Goal: Transaction & Acquisition: Purchase product/service

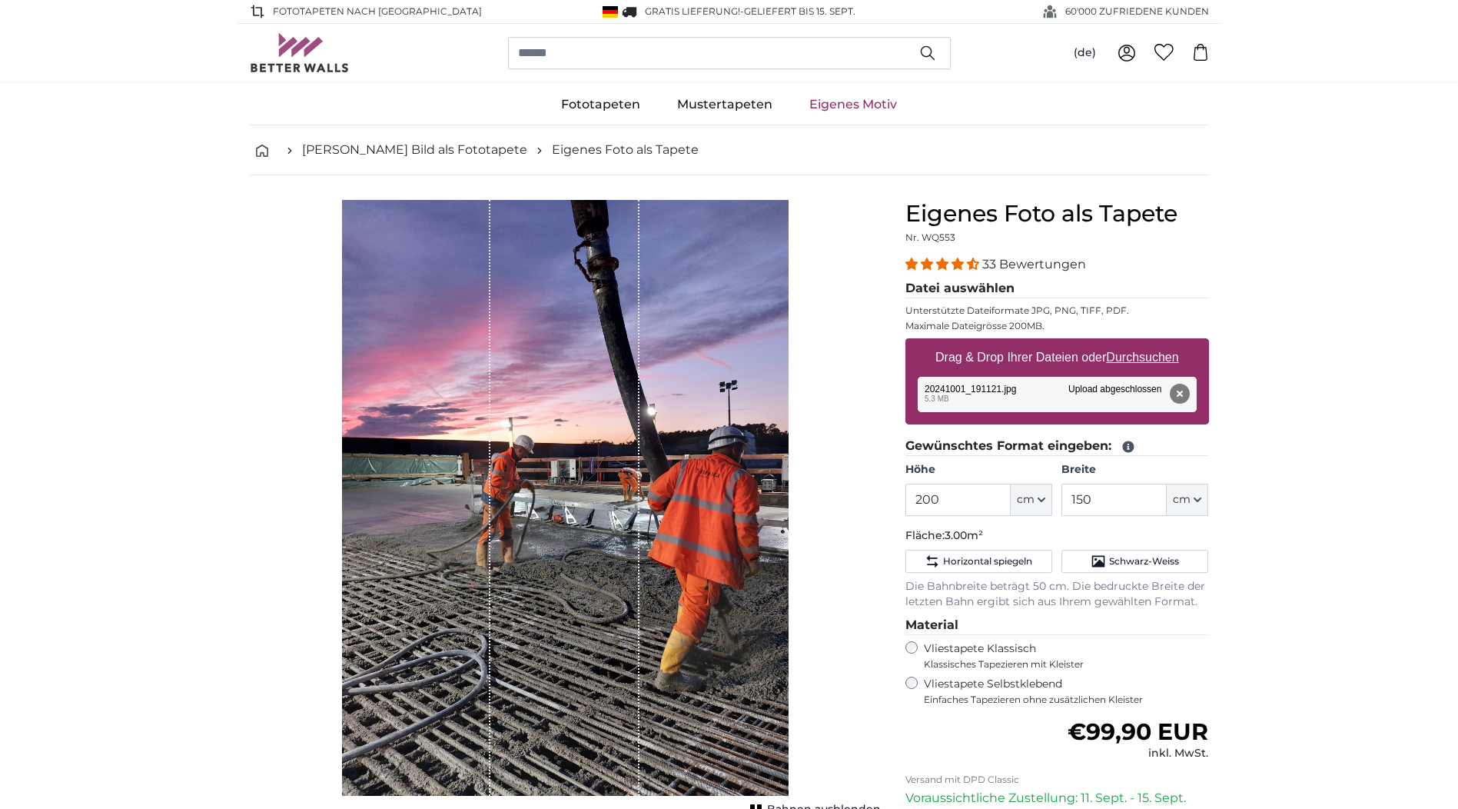
scroll to position [77, 0]
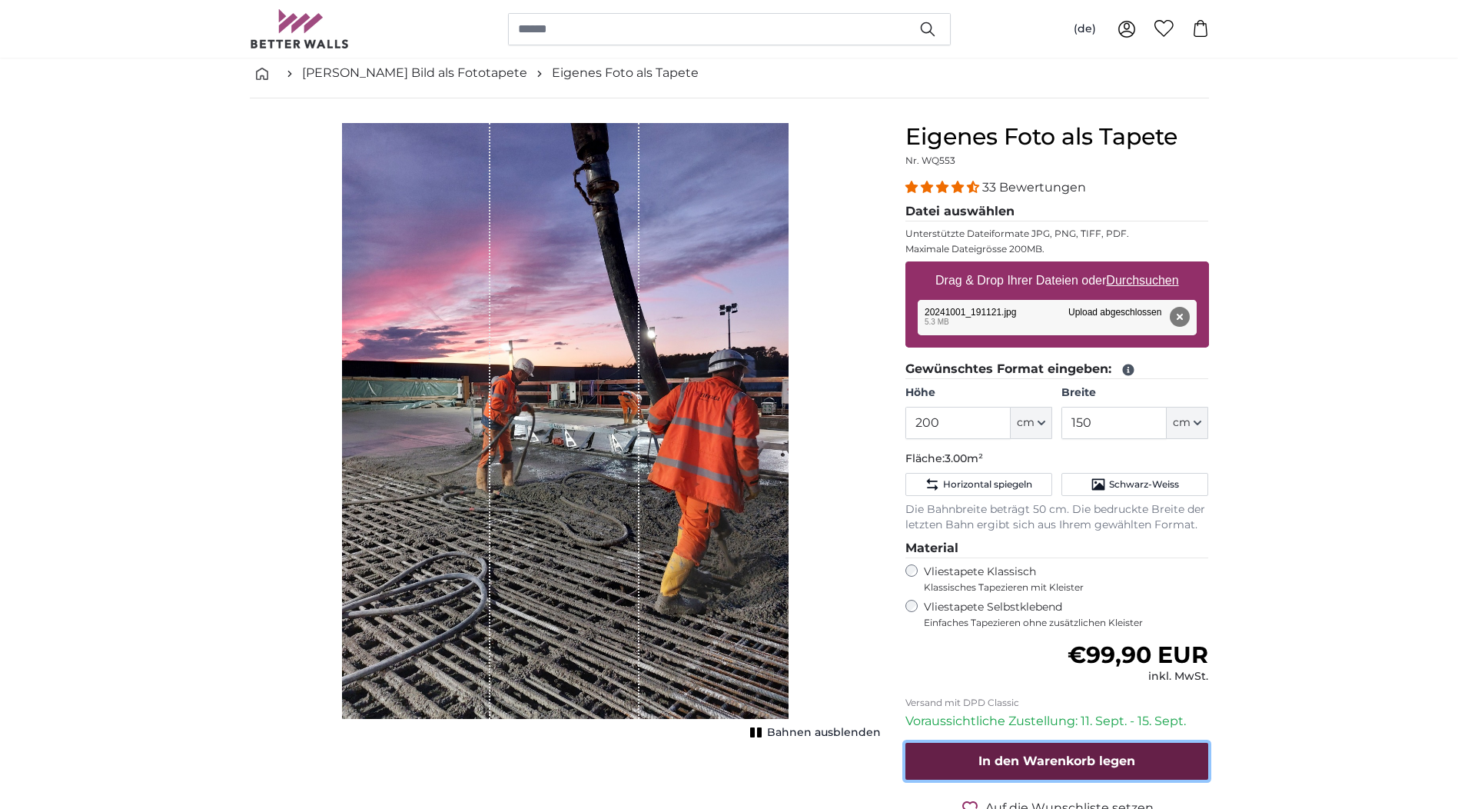
click at [1032, 750] on button "In den Warenkorb legen" at bounding box center [1057, 761] width 304 height 37
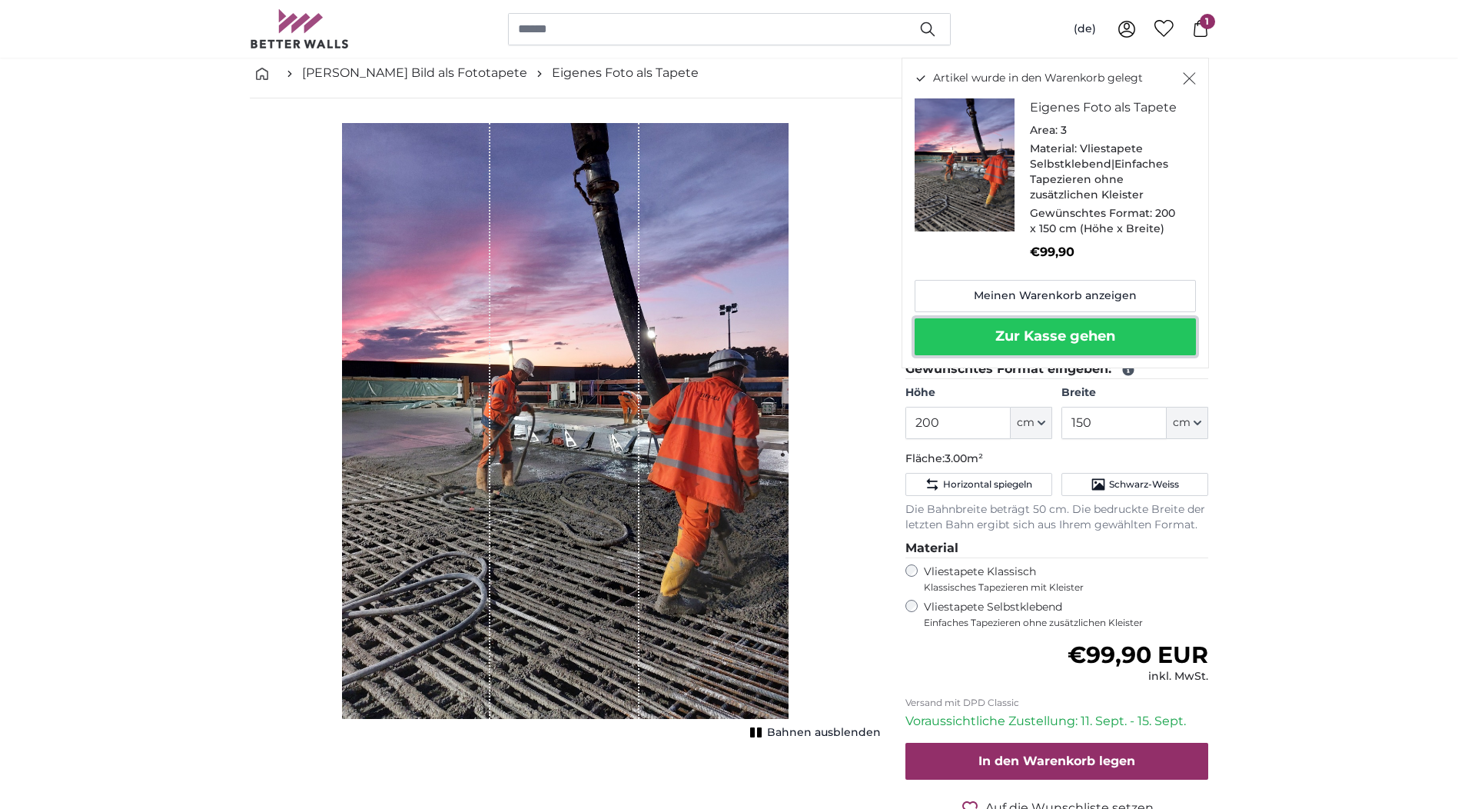
click at [1022, 334] on button "Zur Kasse gehen" at bounding box center [1055, 336] width 281 height 37
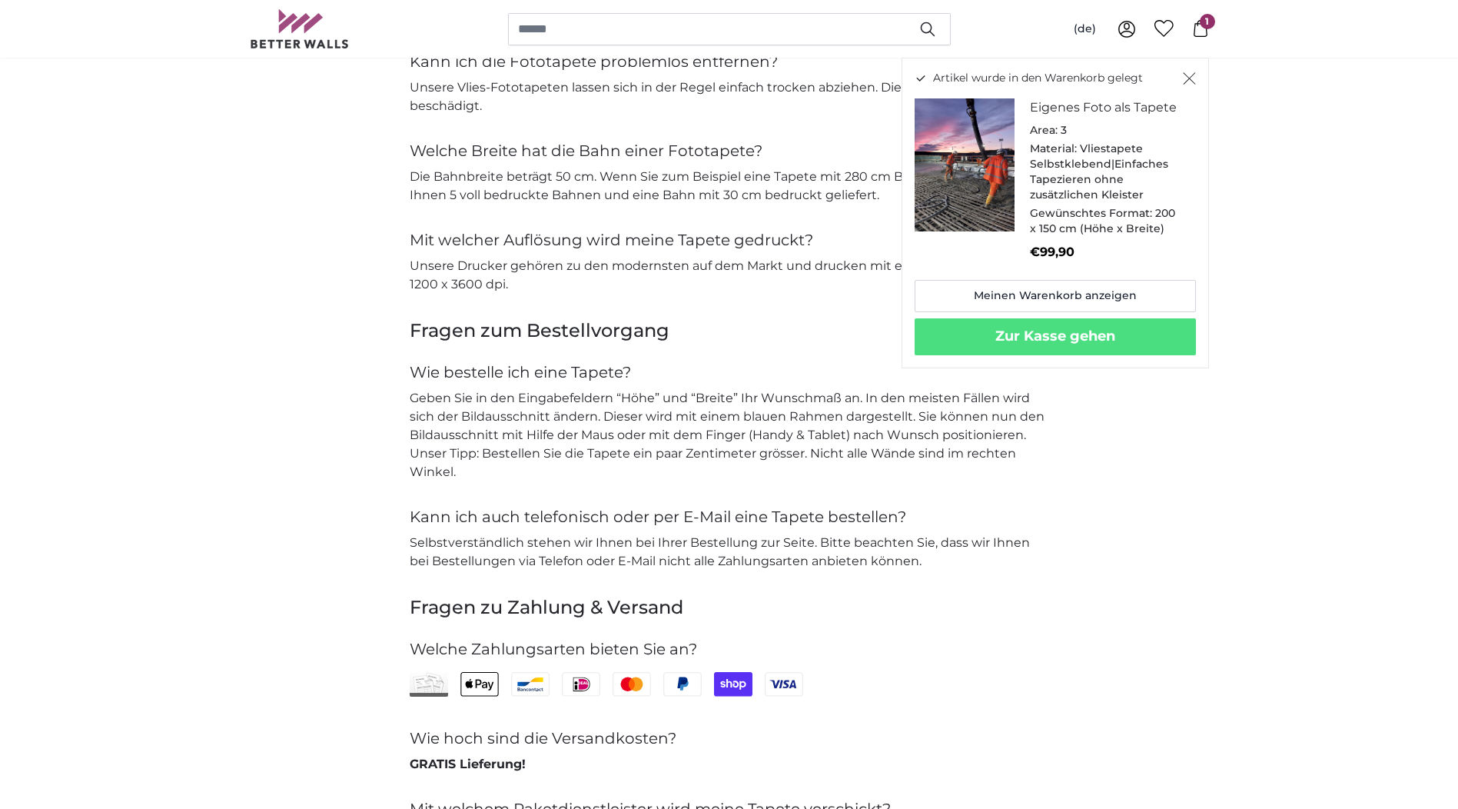
scroll to position [3151, 0]
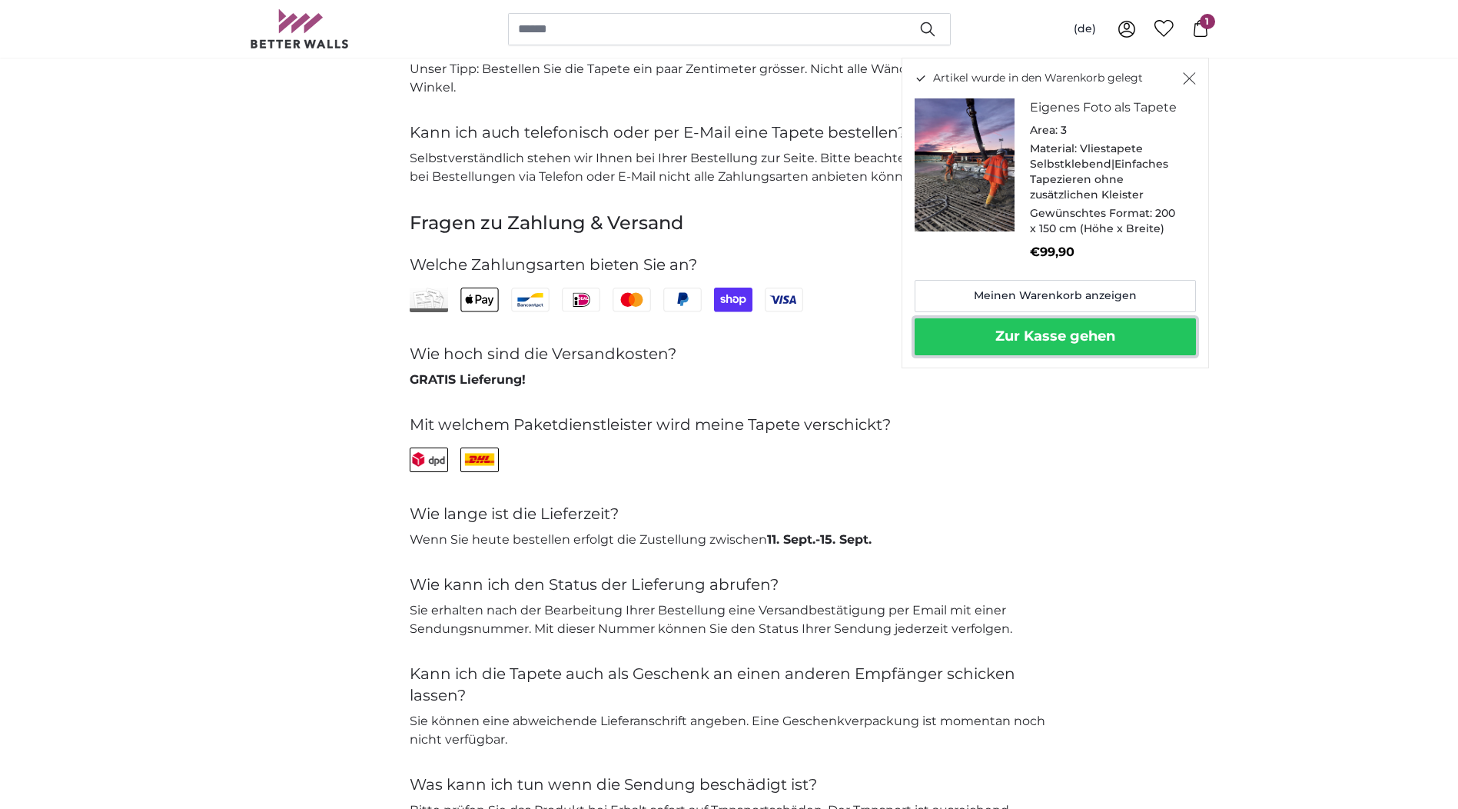
click at [947, 330] on button "Zur Kasse gehen" at bounding box center [1055, 336] width 281 height 37
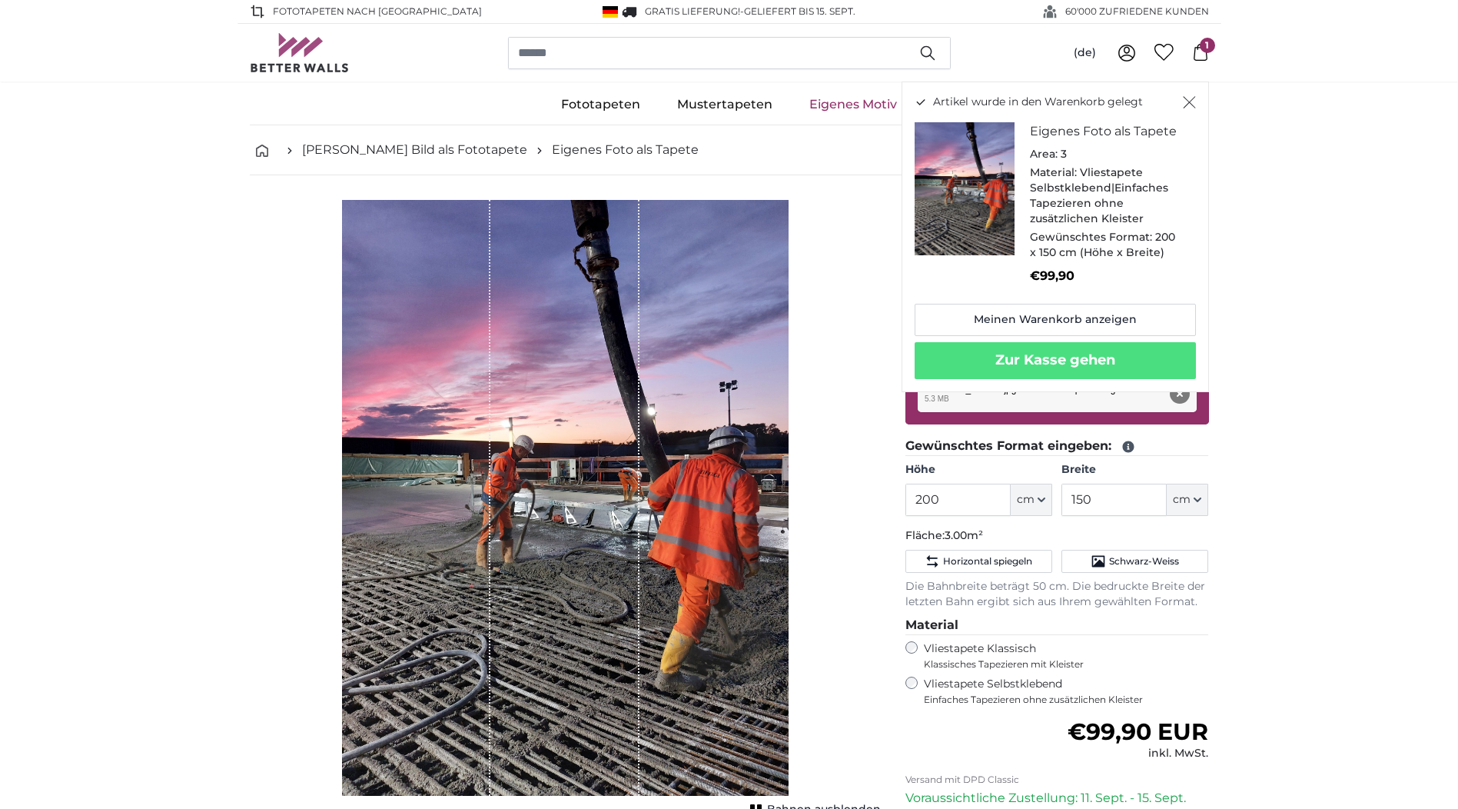
scroll to position [77, 0]
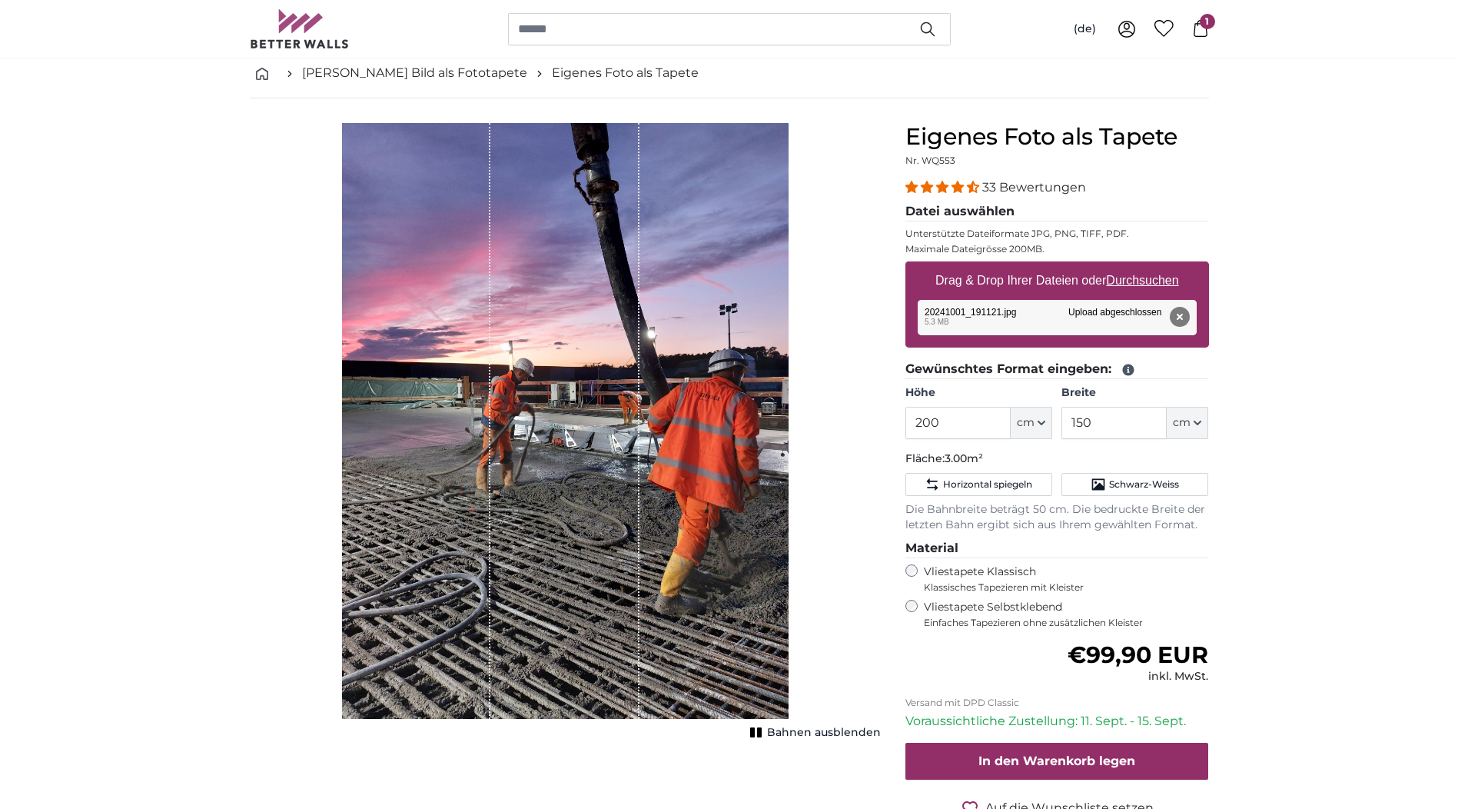
click at [1201, 22] on span "1" at bounding box center [1207, 21] width 15 height 15
click at [1206, 25] on span "1" at bounding box center [1207, 21] width 15 height 15
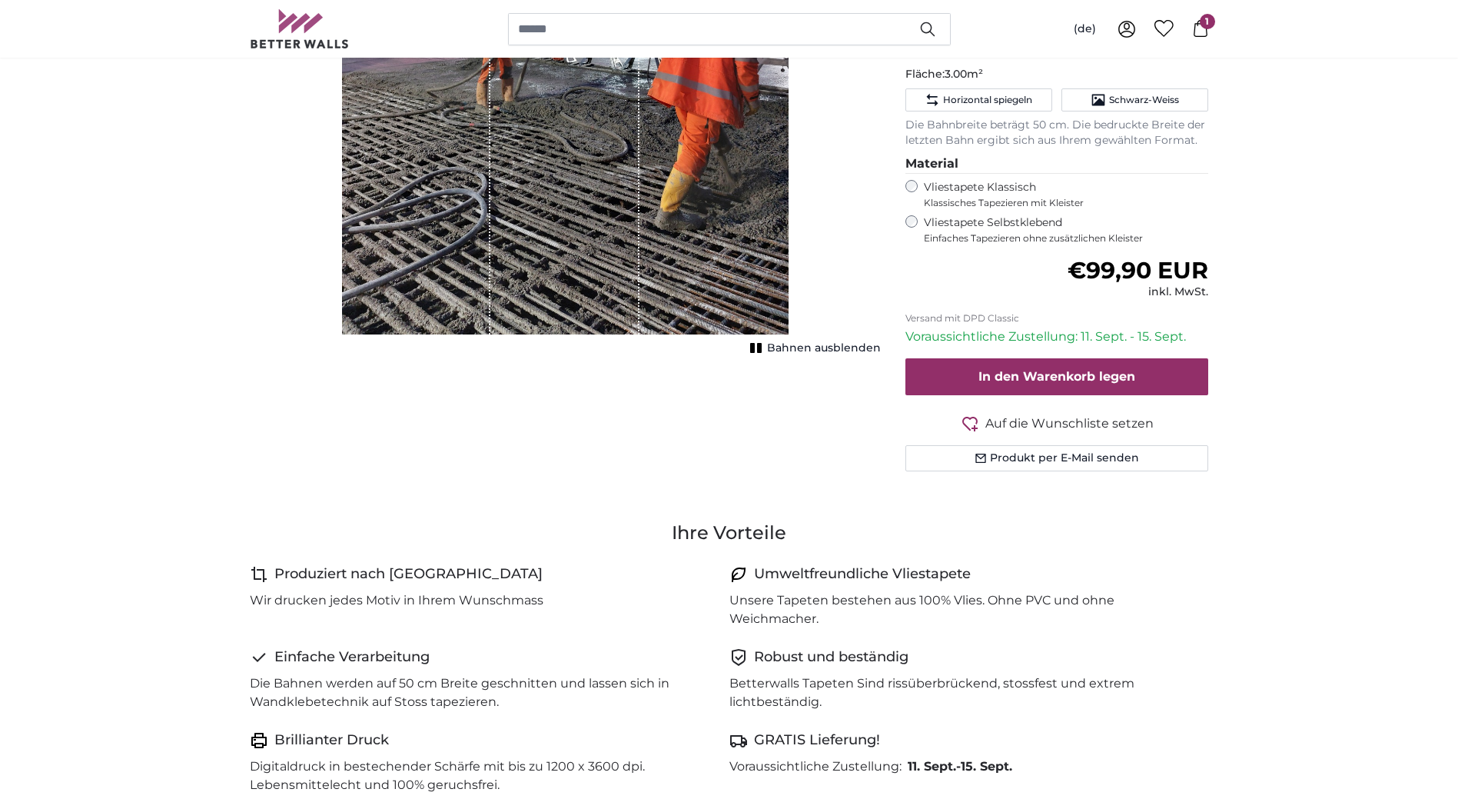
scroll to position [0, 0]
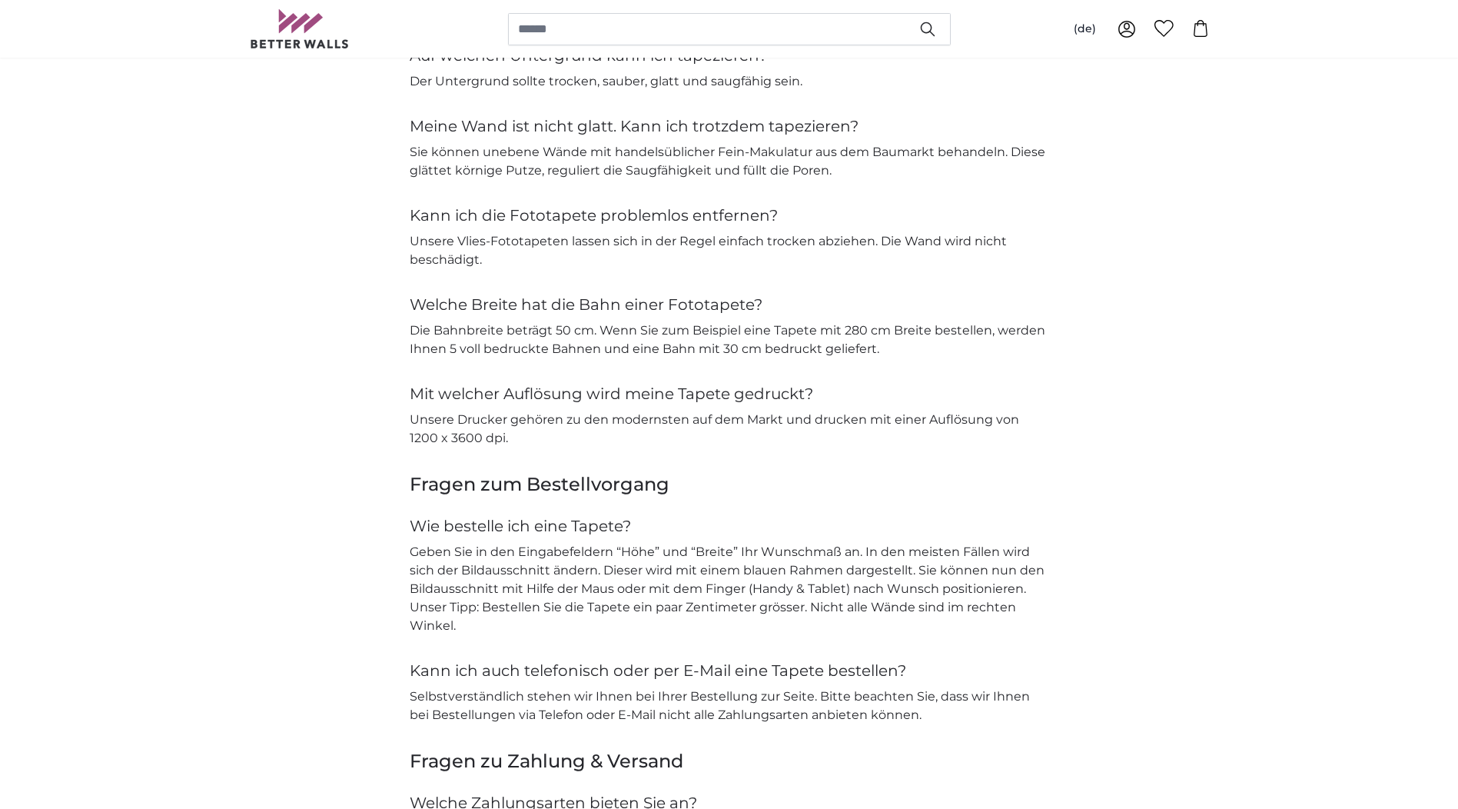
scroll to position [2613, 0]
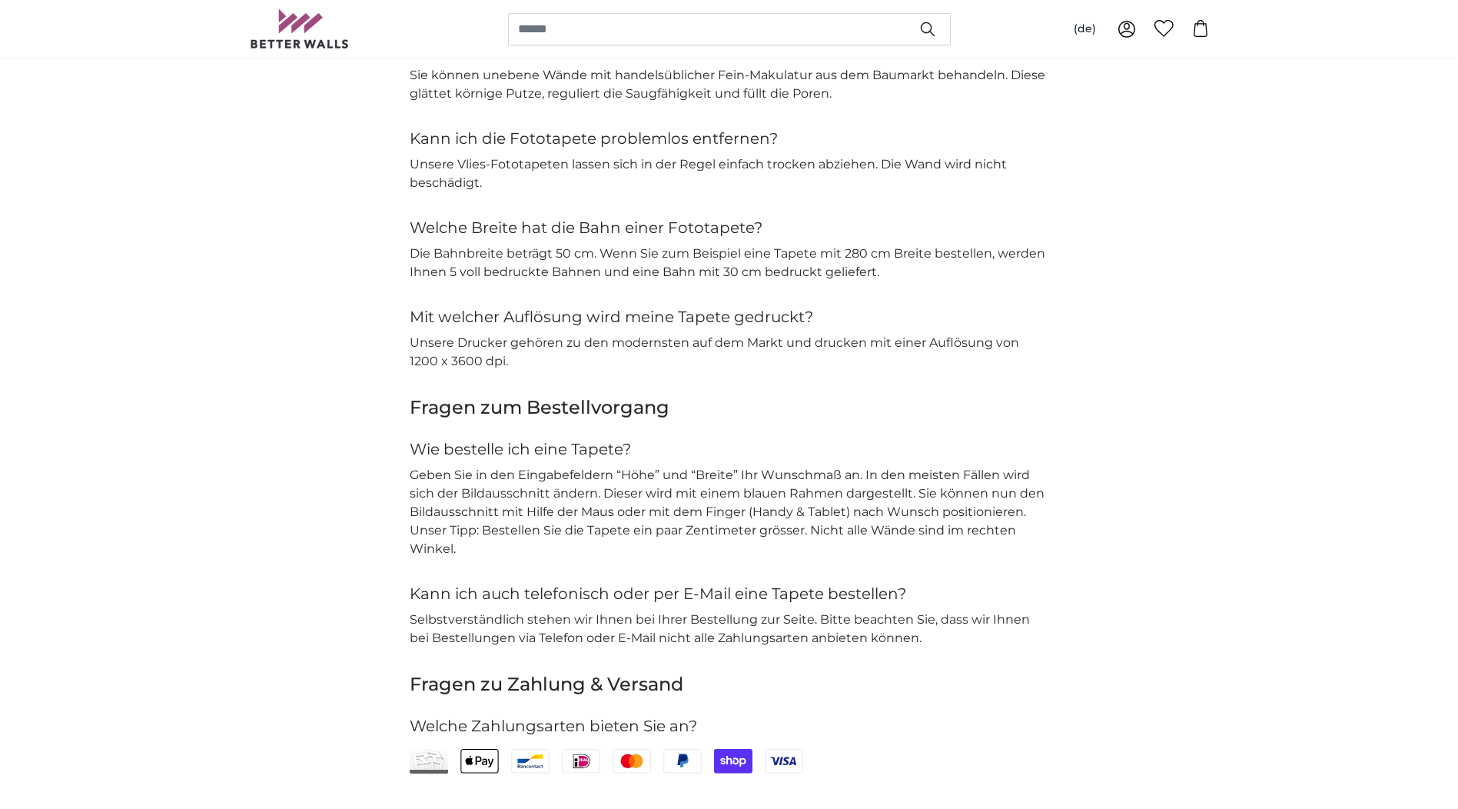
click at [428, 759] on img at bounding box center [429, 761] width 38 height 25
click at [430, 759] on img at bounding box center [429, 761] width 38 height 25
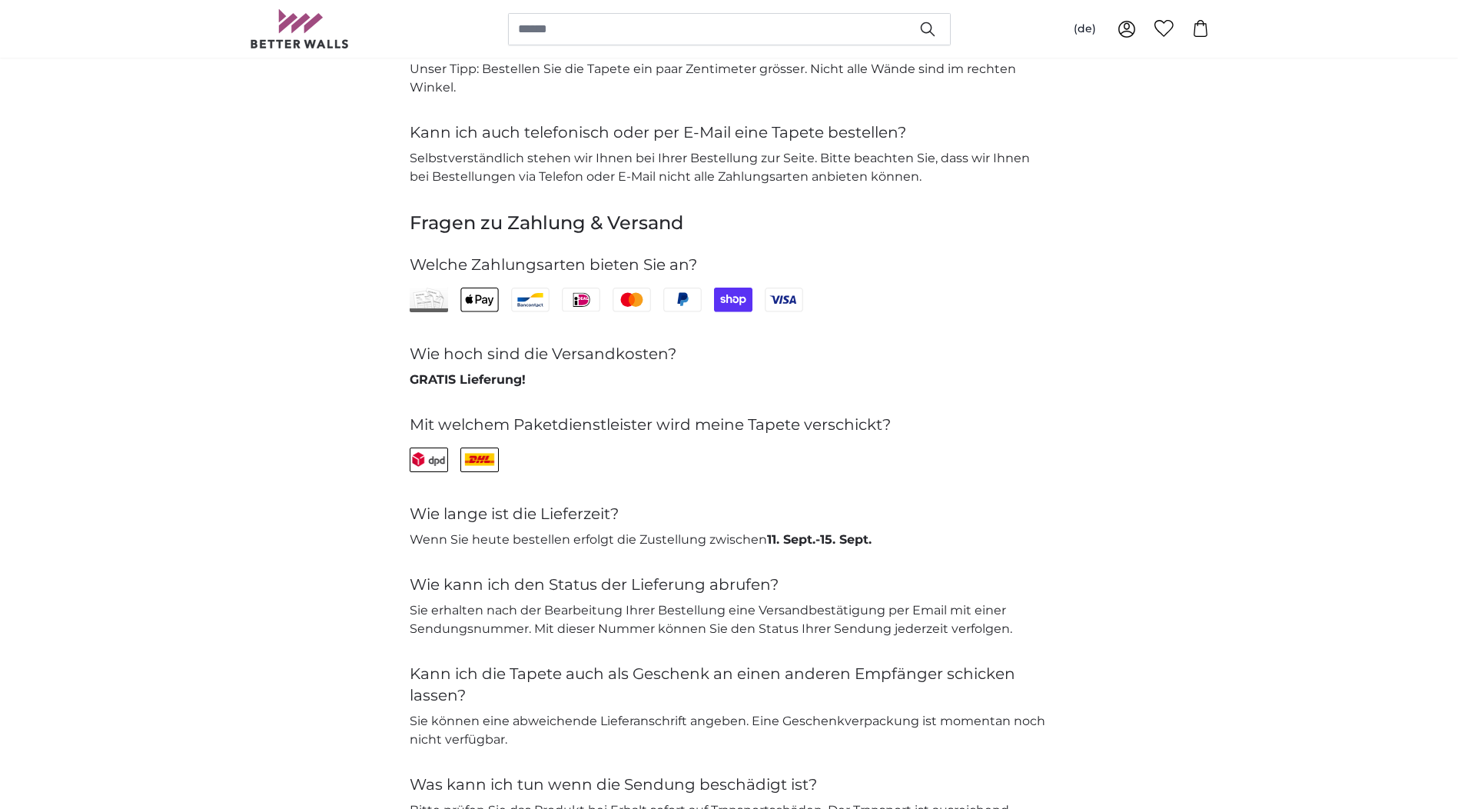
scroll to position [2921, 0]
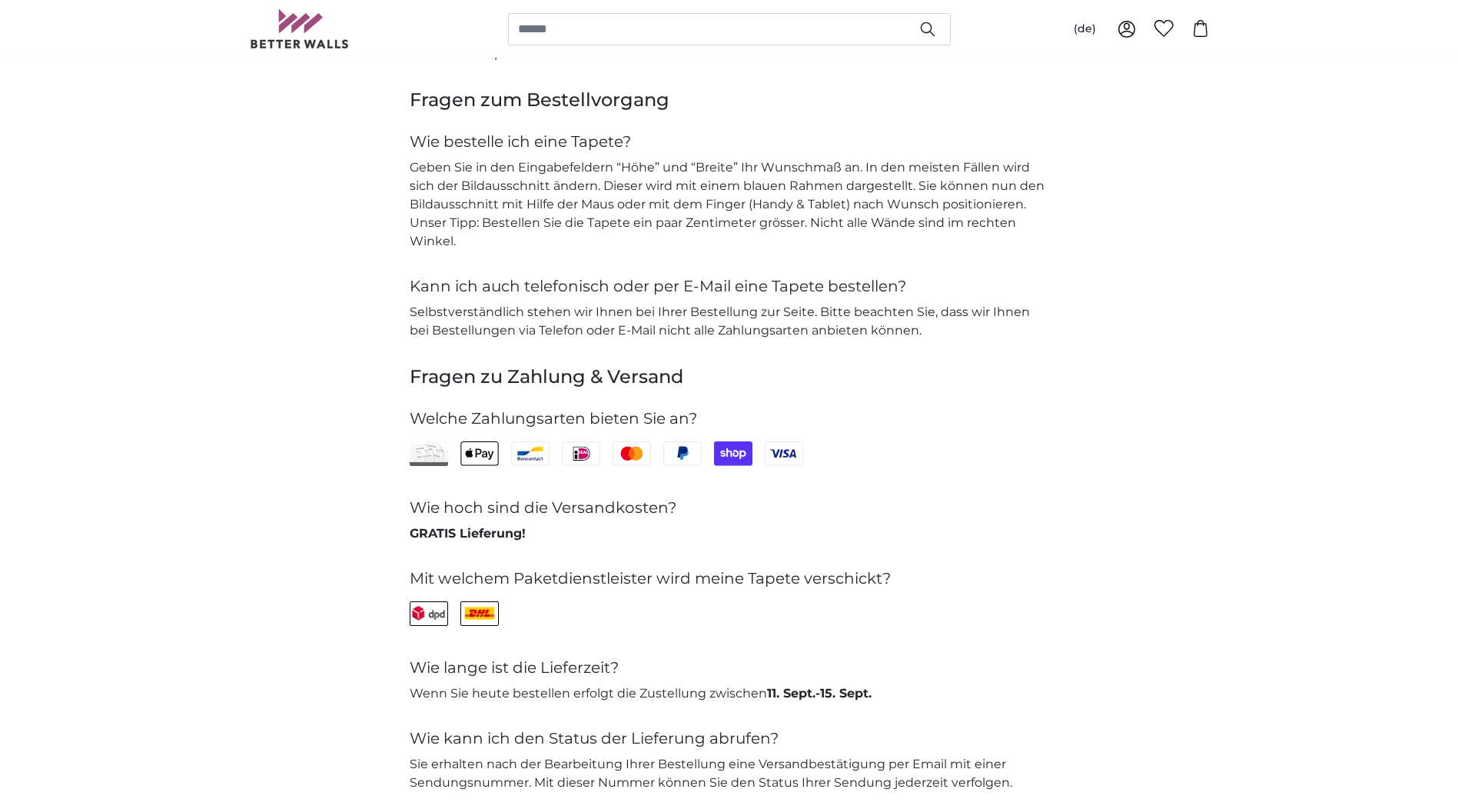
click at [491, 452] on icon at bounding box center [479, 453] width 36 height 22
click at [424, 456] on img at bounding box center [429, 453] width 38 height 25
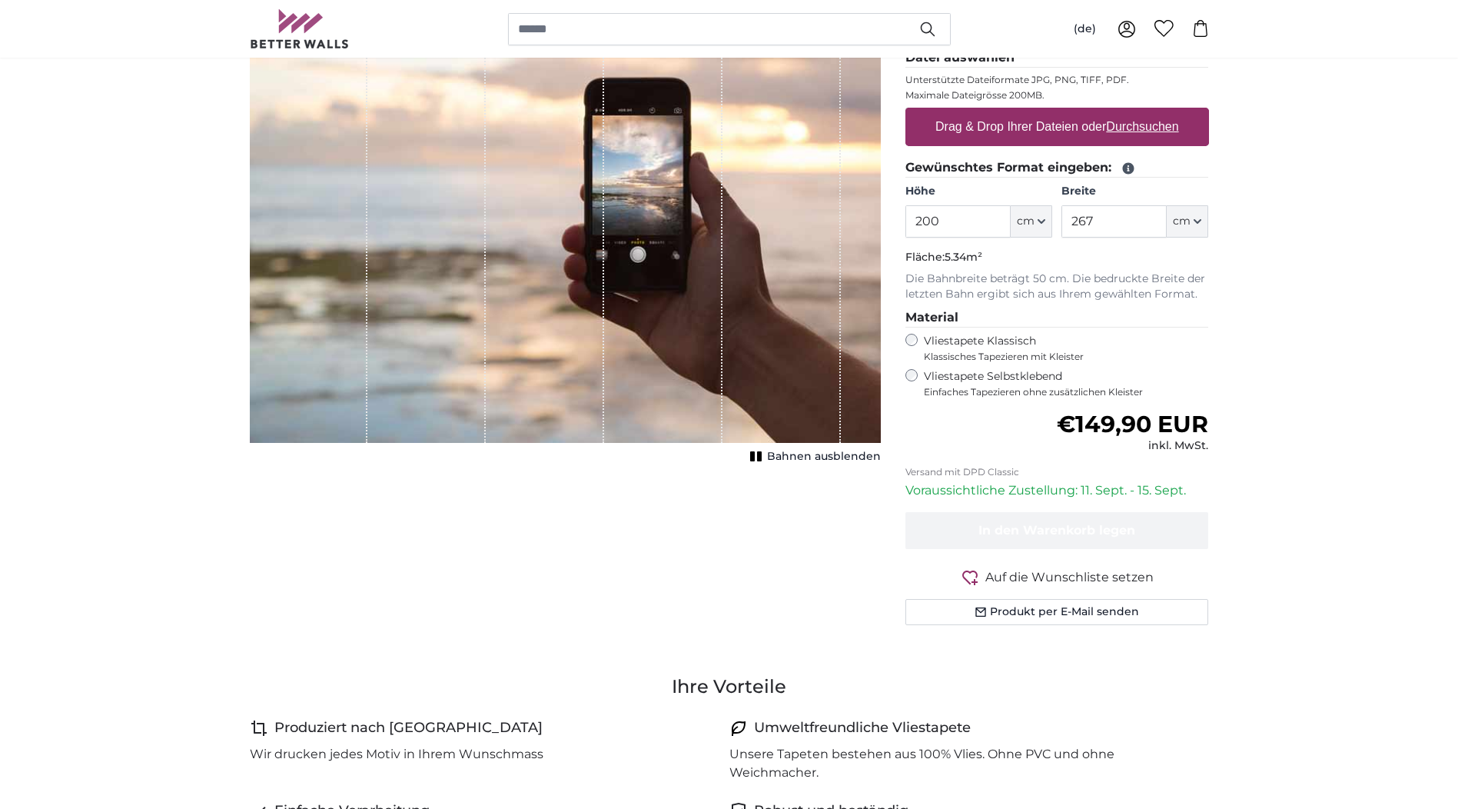
scroll to position [154, 0]
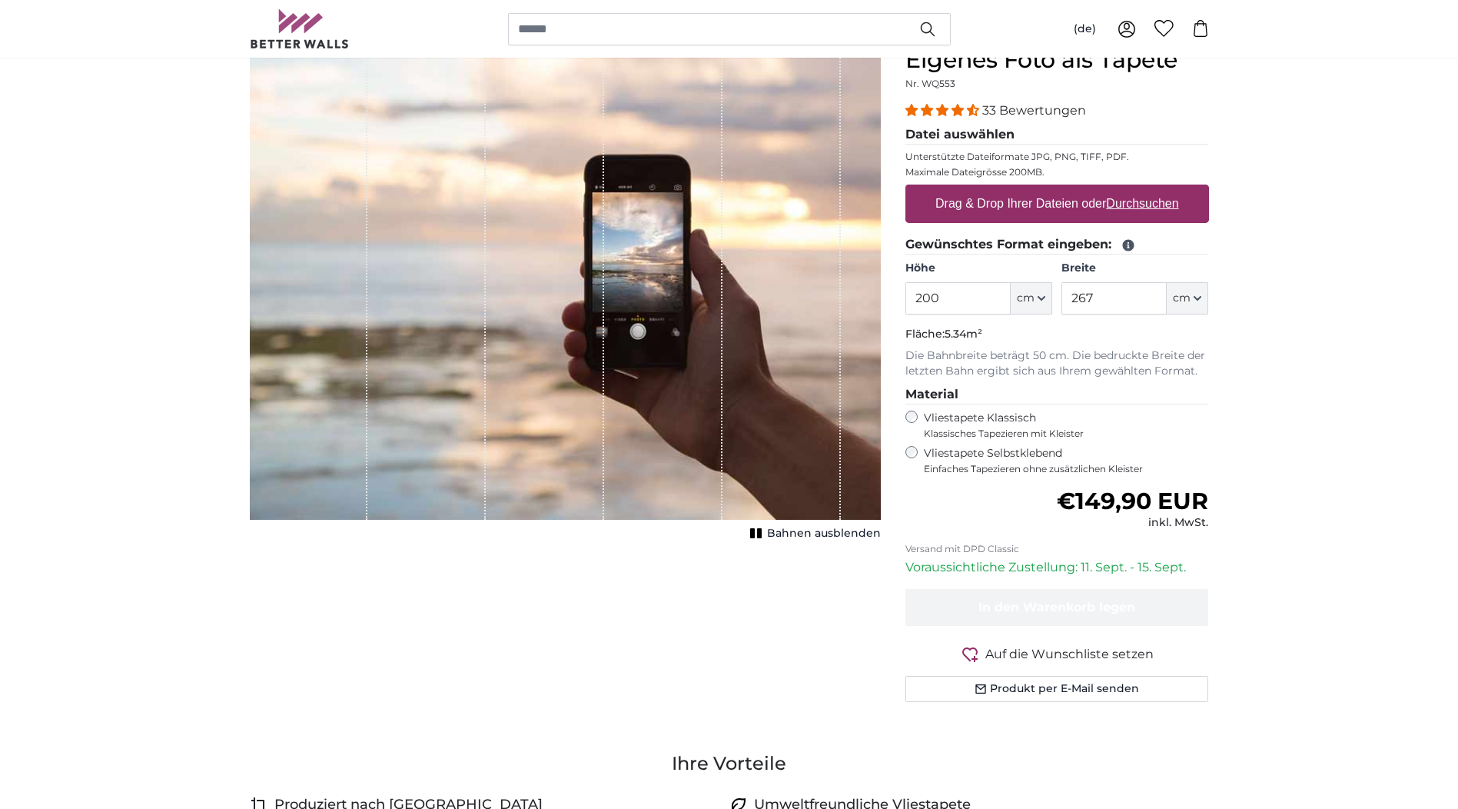
click at [816, 529] on span "Bahnen ausblenden" at bounding box center [824, 533] width 114 height 15
